Goal: Task Accomplishment & Management: Use online tool/utility

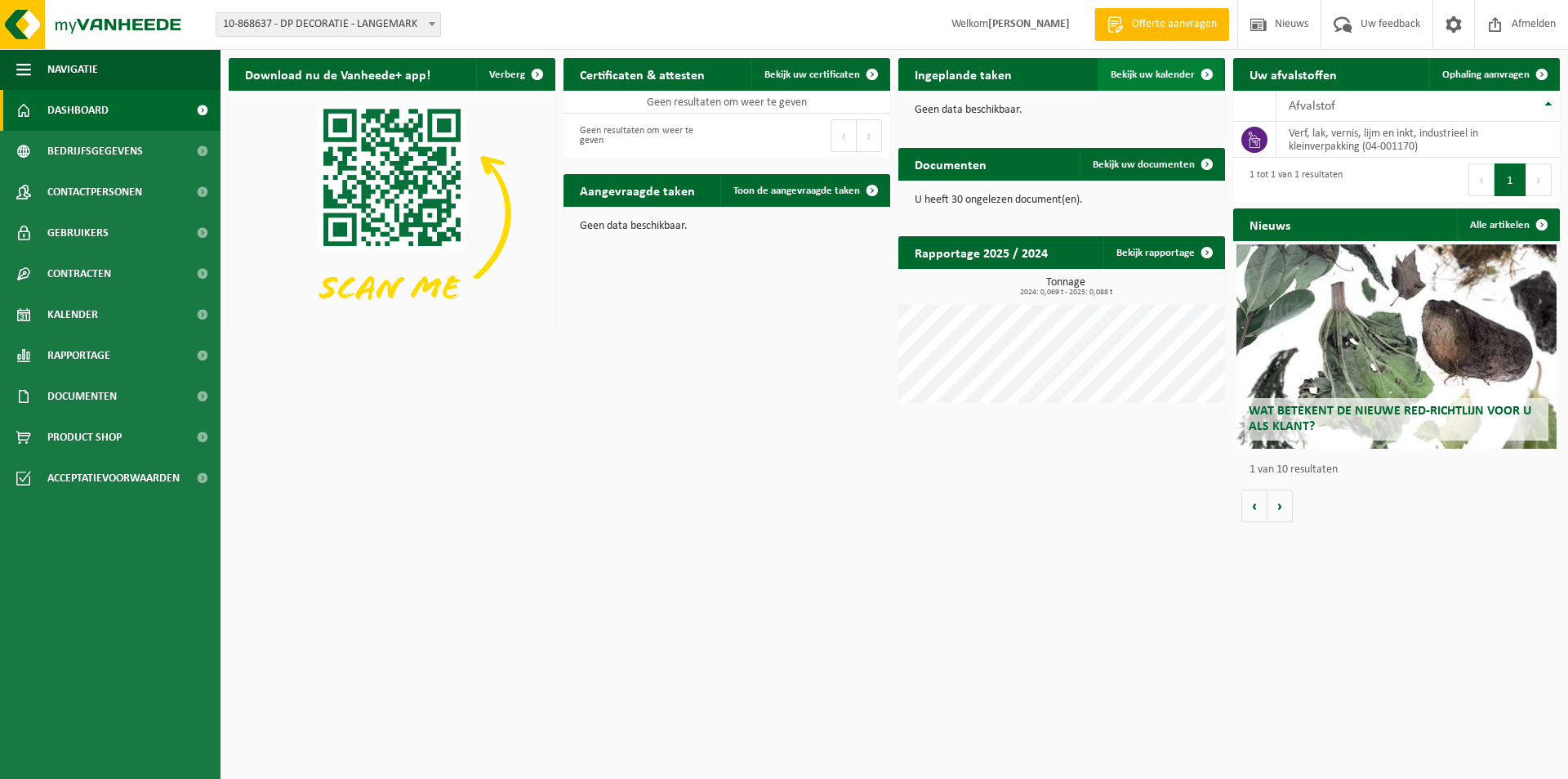
click at [1157, 72] on span "Bekijk uw kalender" at bounding box center [1152, 74] width 84 height 11
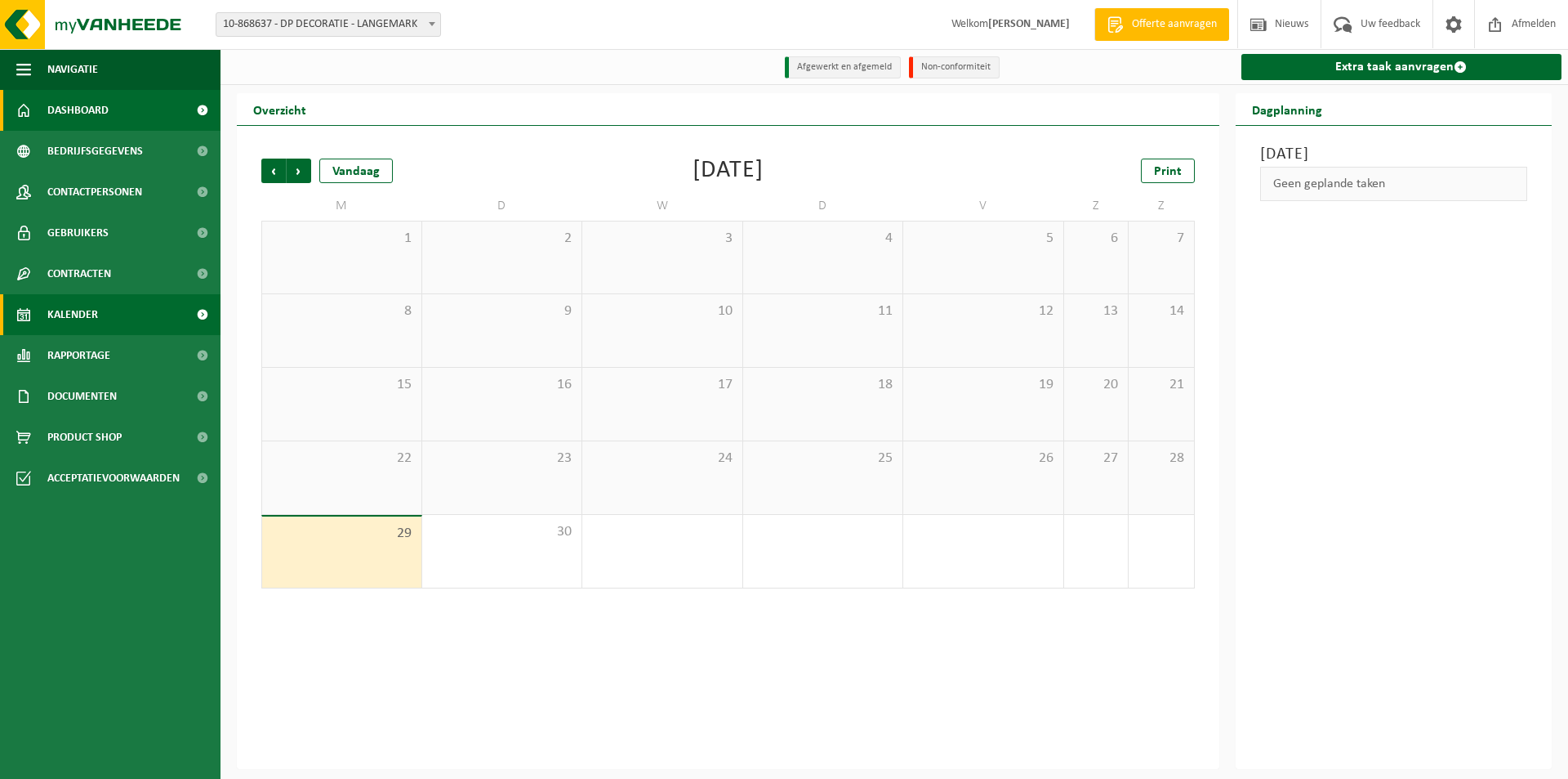
click at [114, 109] on link "Dashboard" at bounding box center [110, 110] width 221 height 41
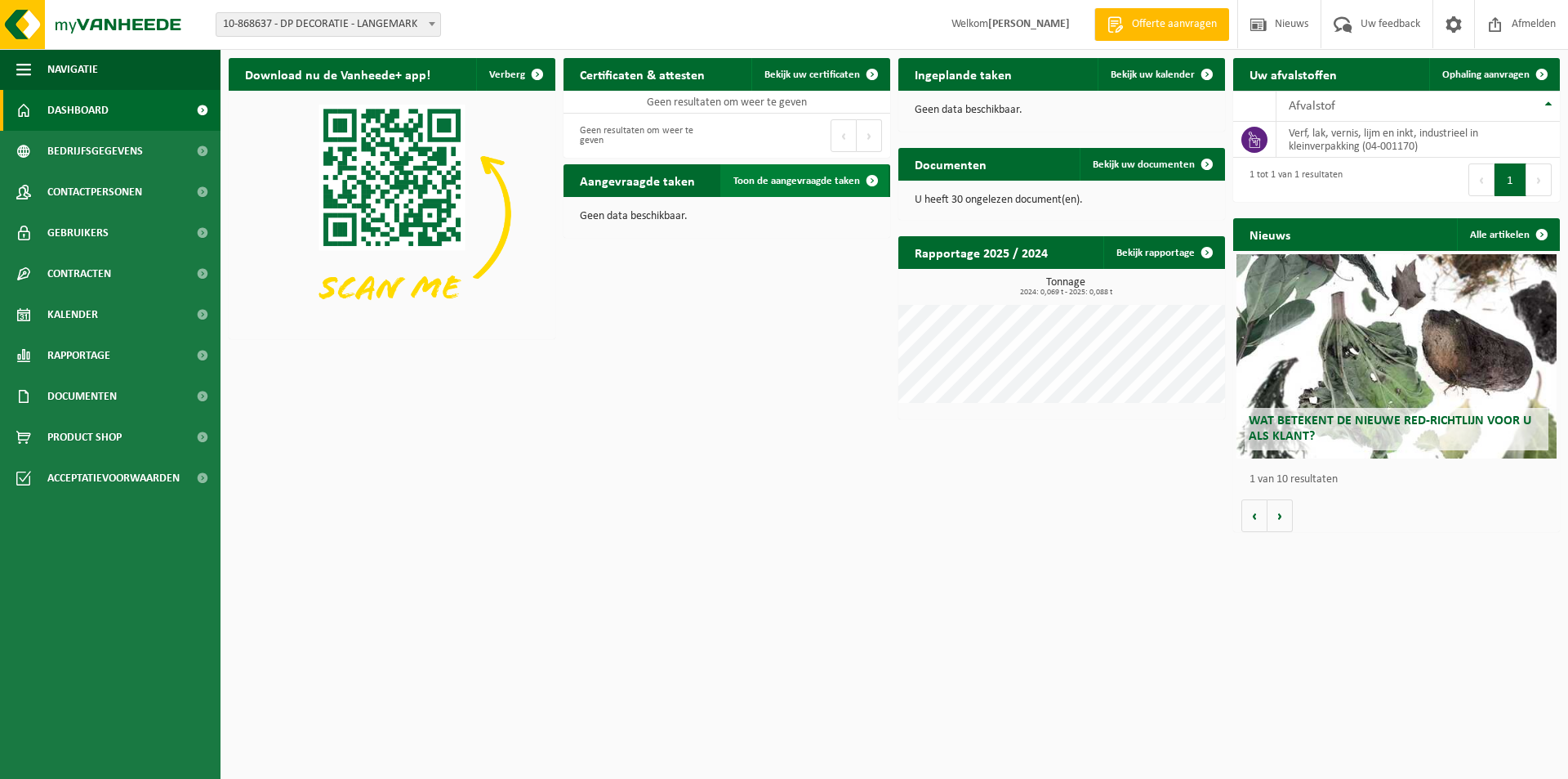
click at [794, 179] on span "Toon de aangevraagde taken" at bounding box center [797, 181] width 127 height 11
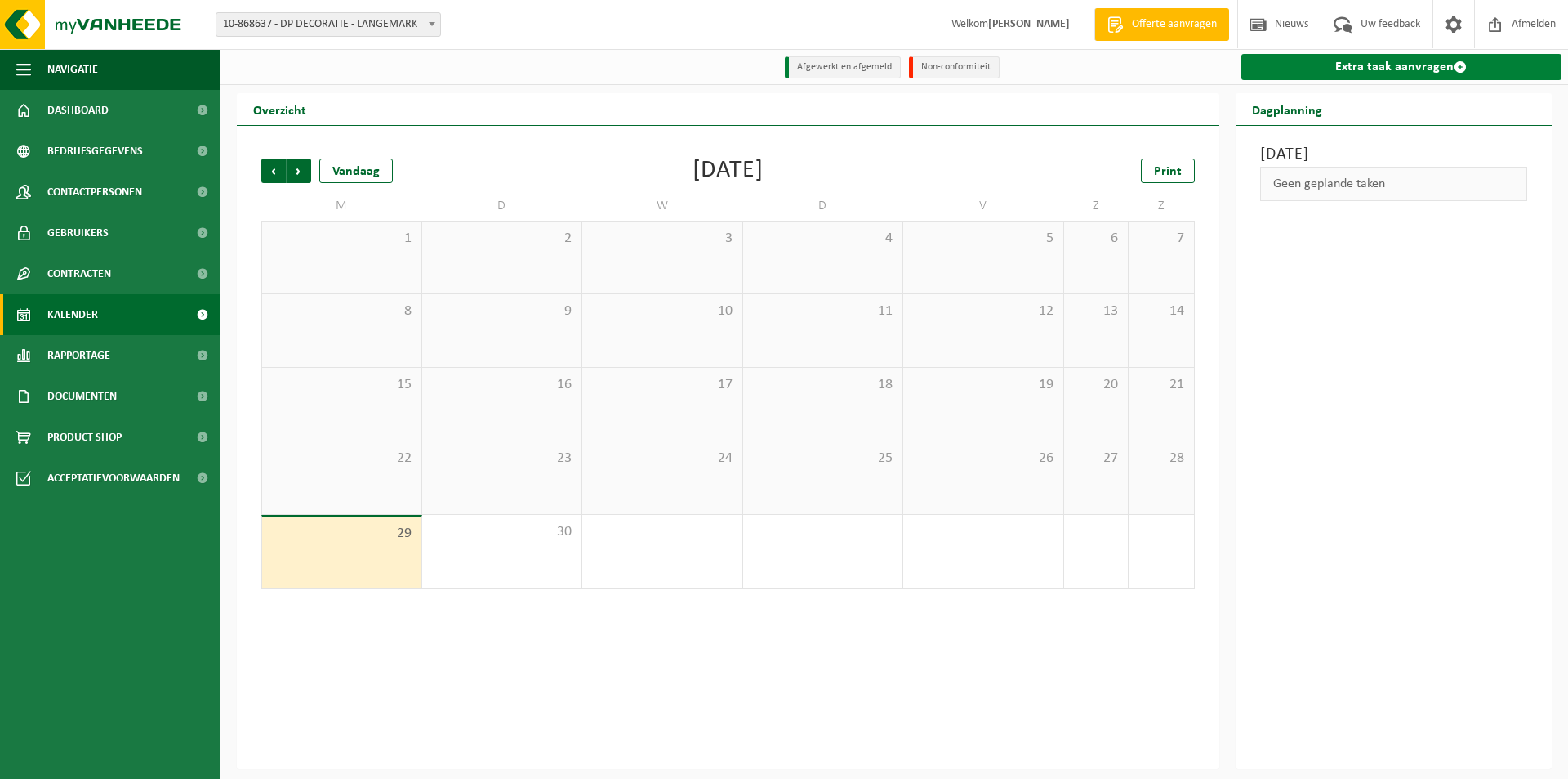
click at [1414, 67] on link "Extra taak aanvragen" at bounding box center [1402, 67] width 321 height 26
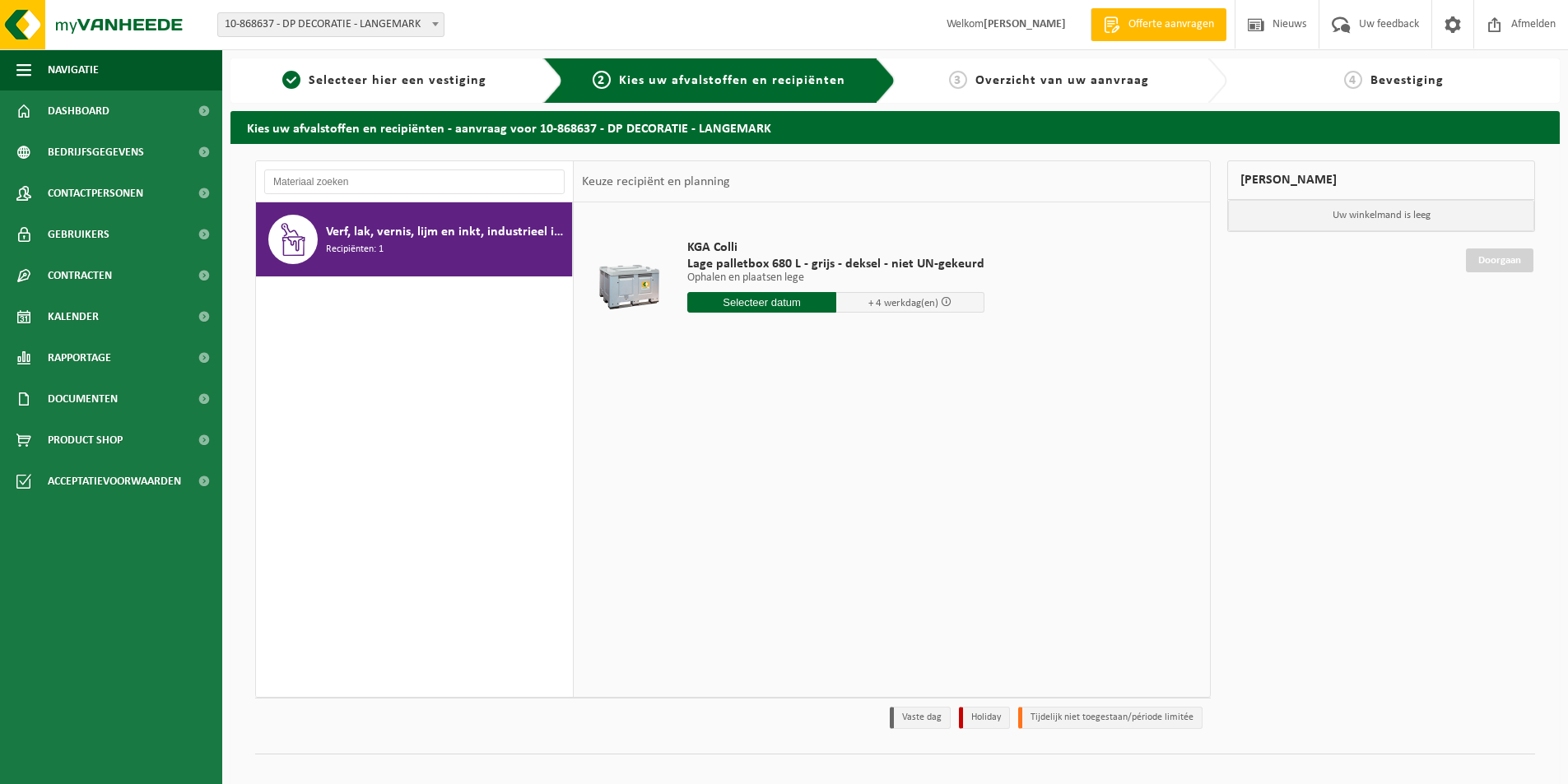
click at [757, 299] on input "text" at bounding box center [762, 302] width 149 height 21
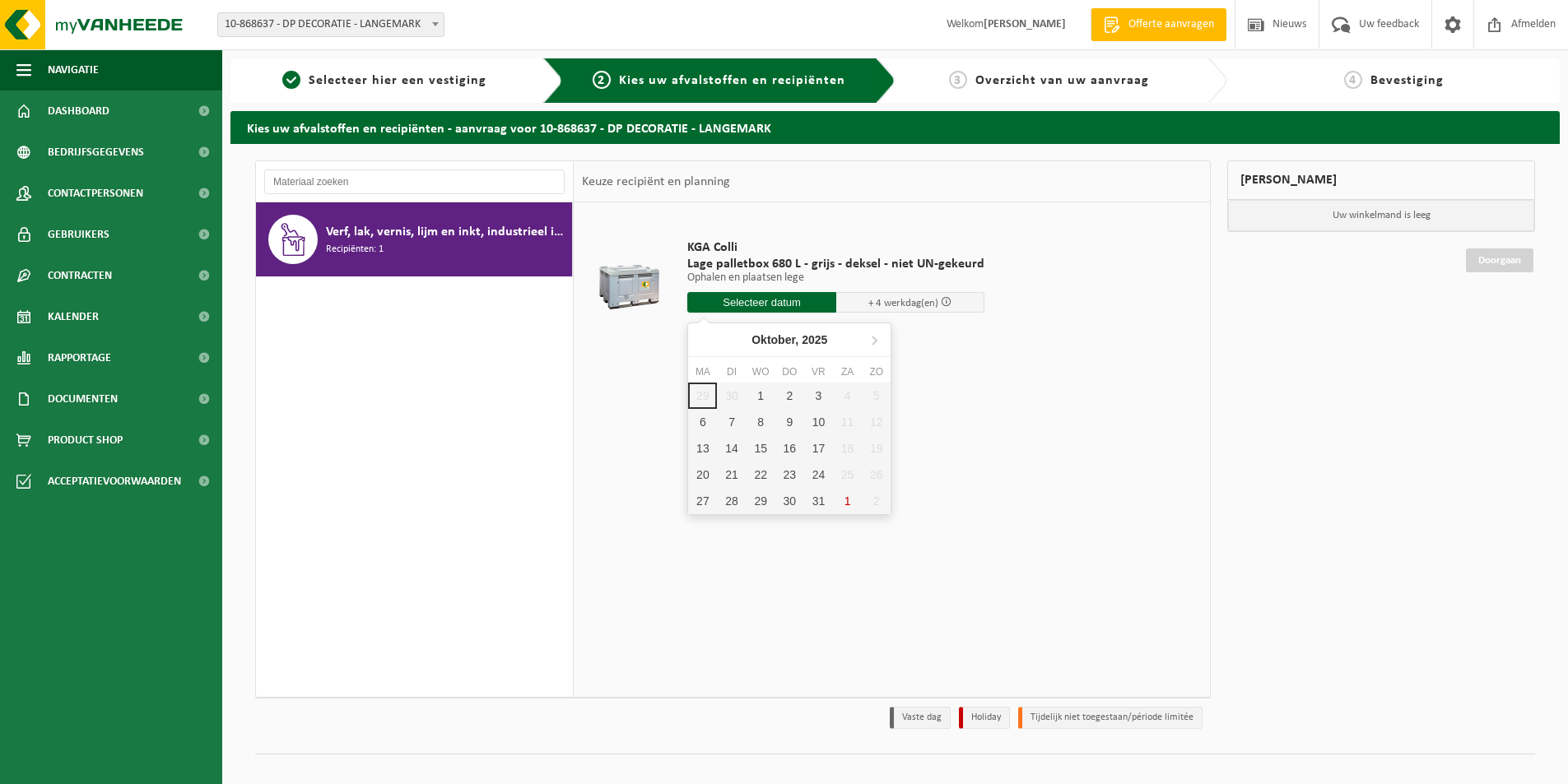
click at [730, 393] on div "29 30 1 2 3 4 5 6 7 8 9 10 11 12 13 14 15 16 17 18 19 20 21 22 23 24 25 26 27 2…" at bounding box center [789, 448] width 202 height 132
click at [763, 398] on div "1" at bounding box center [761, 395] width 29 height 26
type input "Van 2025-10-01"
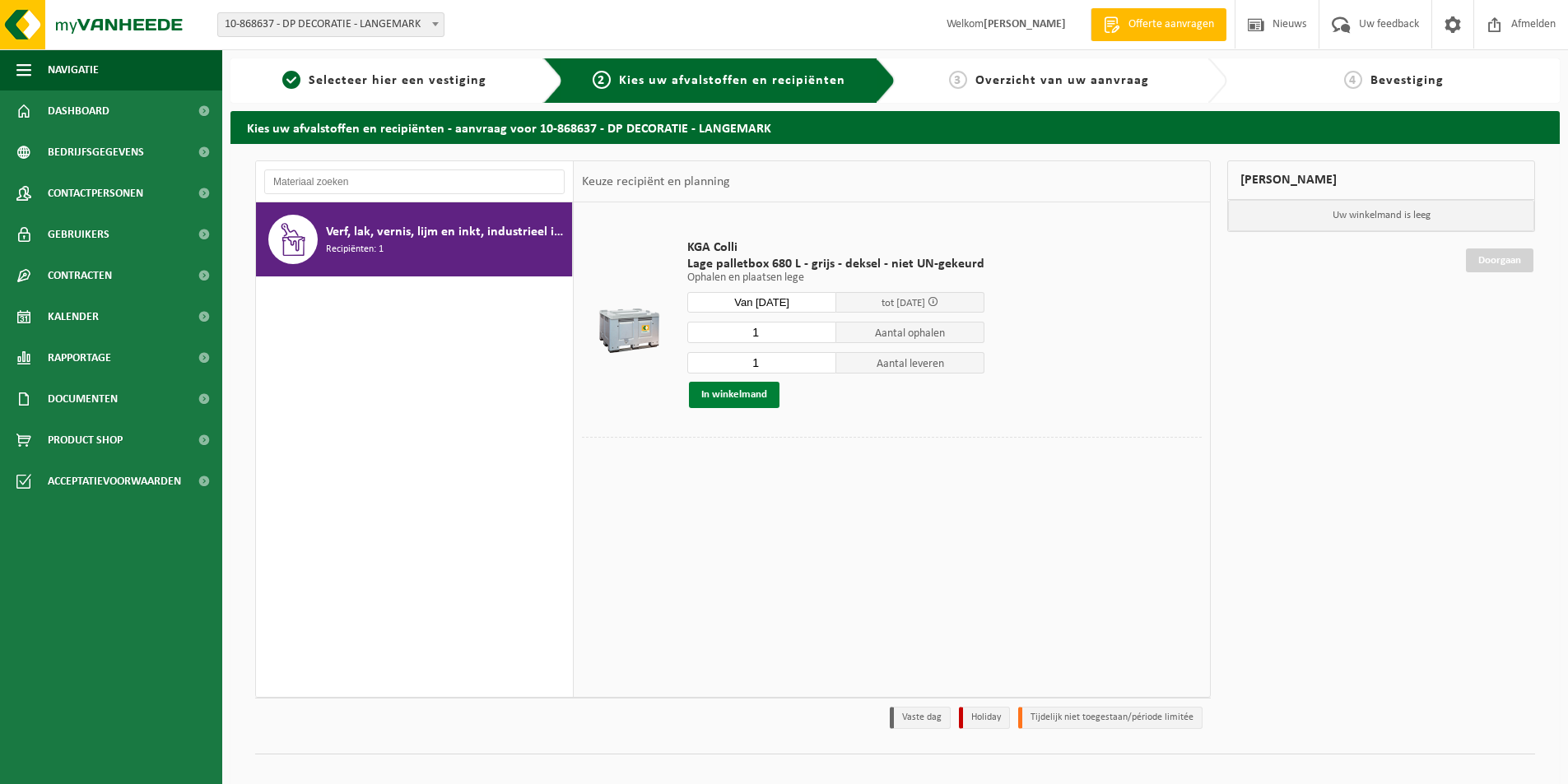
click at [738, 393] on button "In winkelmand" at bounding box center [734, 394] width 91 height 26
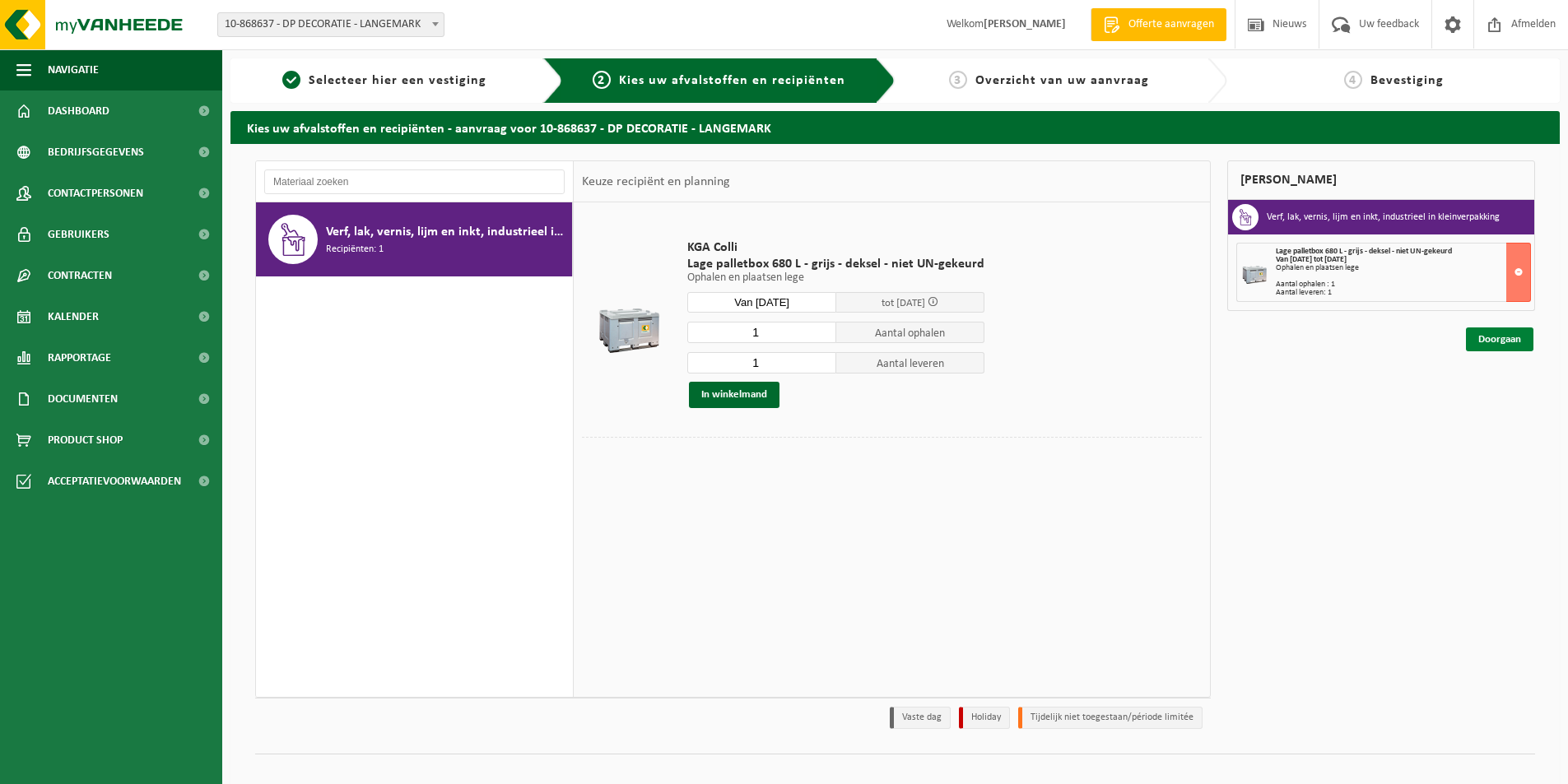
click at [1500, 335] on link "Doorgaan" at bounding box center [1499, 339] width 67 height 23
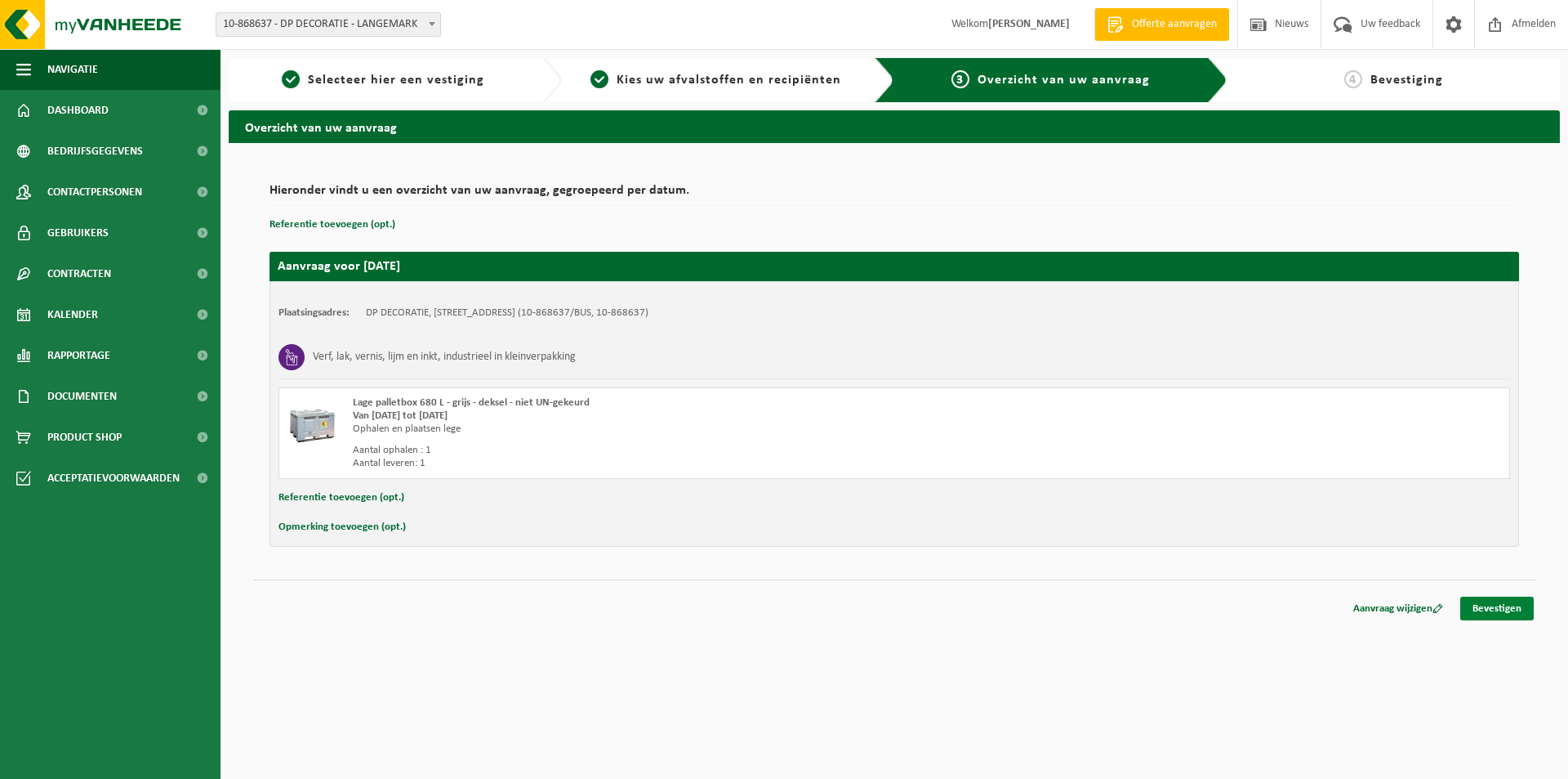
click at [1499, 606] on link "Bevestigen" at bounding box center [1497, 608] width 73 height 23
